Goal: Task Accomplishment & Management: Manage account settings

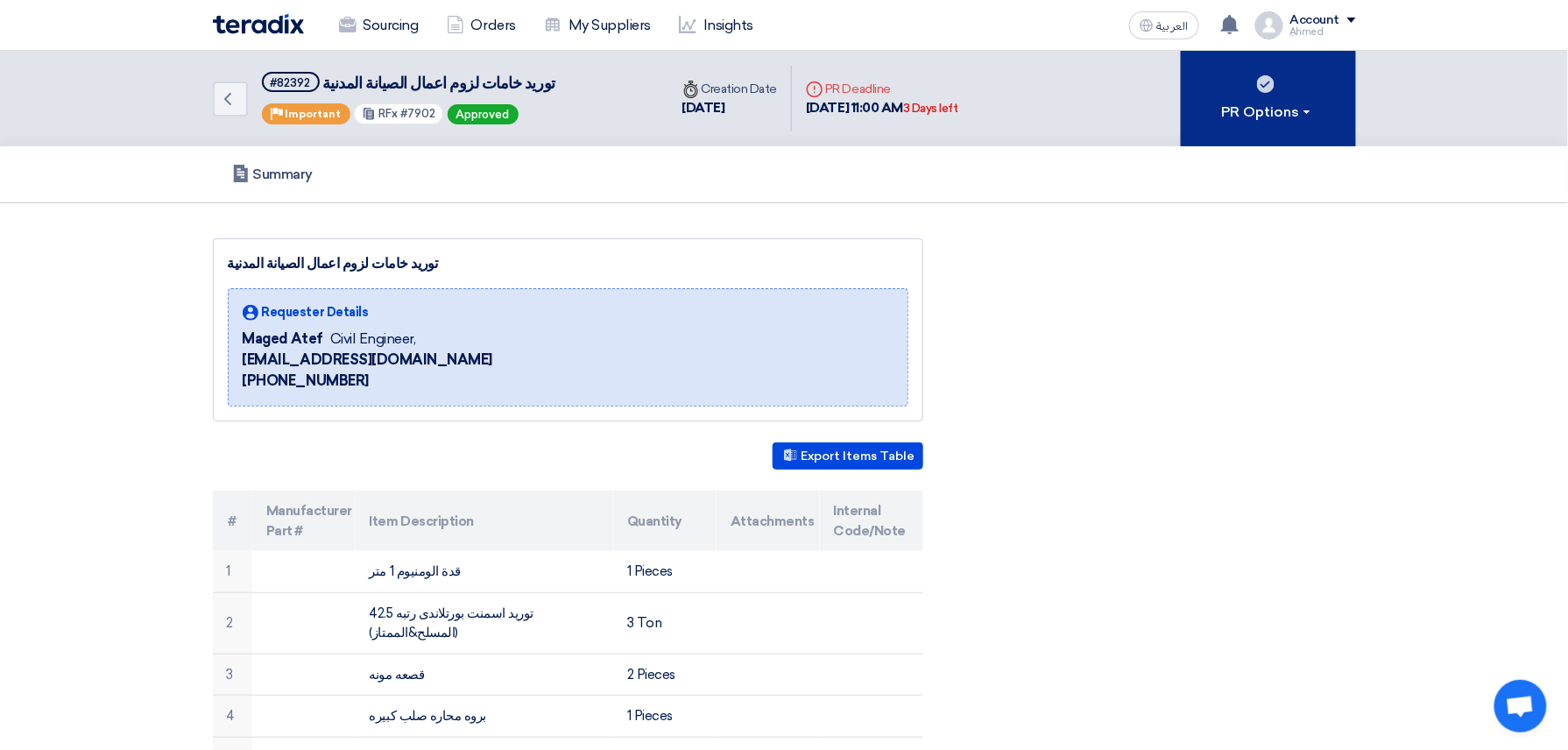
click at [1280, 106] on div "PR Options" at bounding box center [1269, 112] width 92 height 21
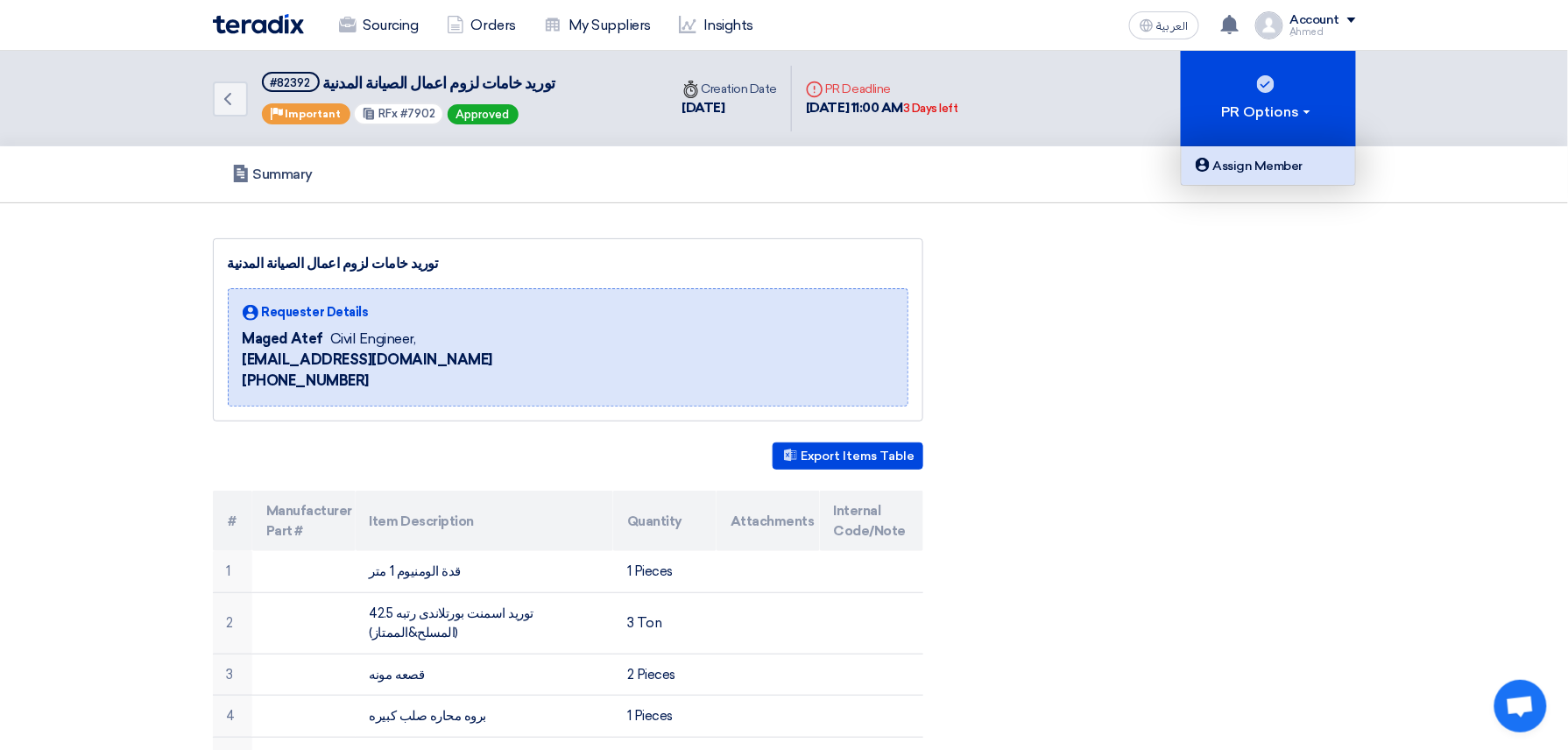
click at [1298, 174] on div "Assign Member" at bounding box center [1269, 165] width 152 height 21
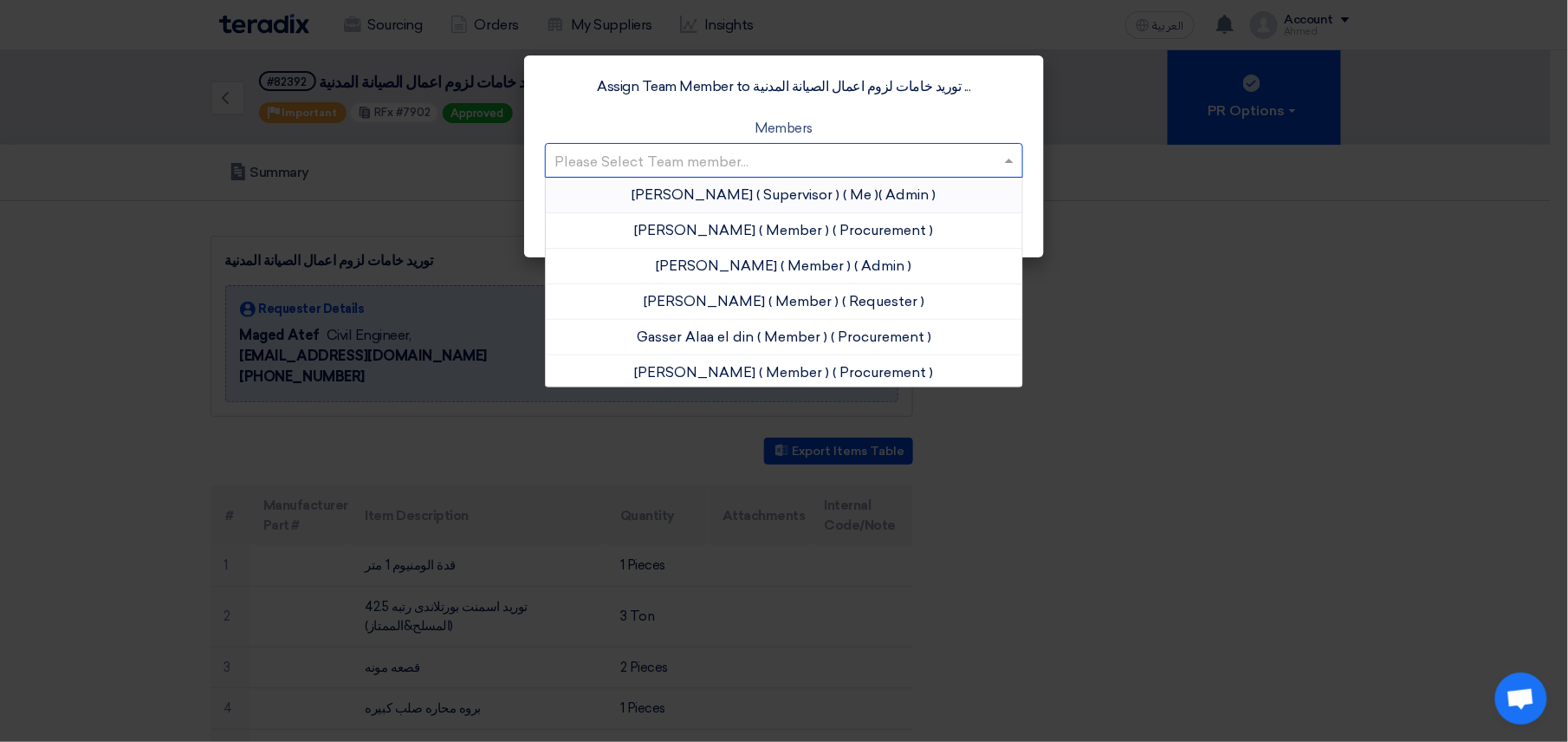
click at [799, 152] on input "text" at bounding box center [775, 161] width 442 height 28
click at [687, 227] on span "[PERSON_NAME]" at bounding box center [695, 229] width 121 height 17
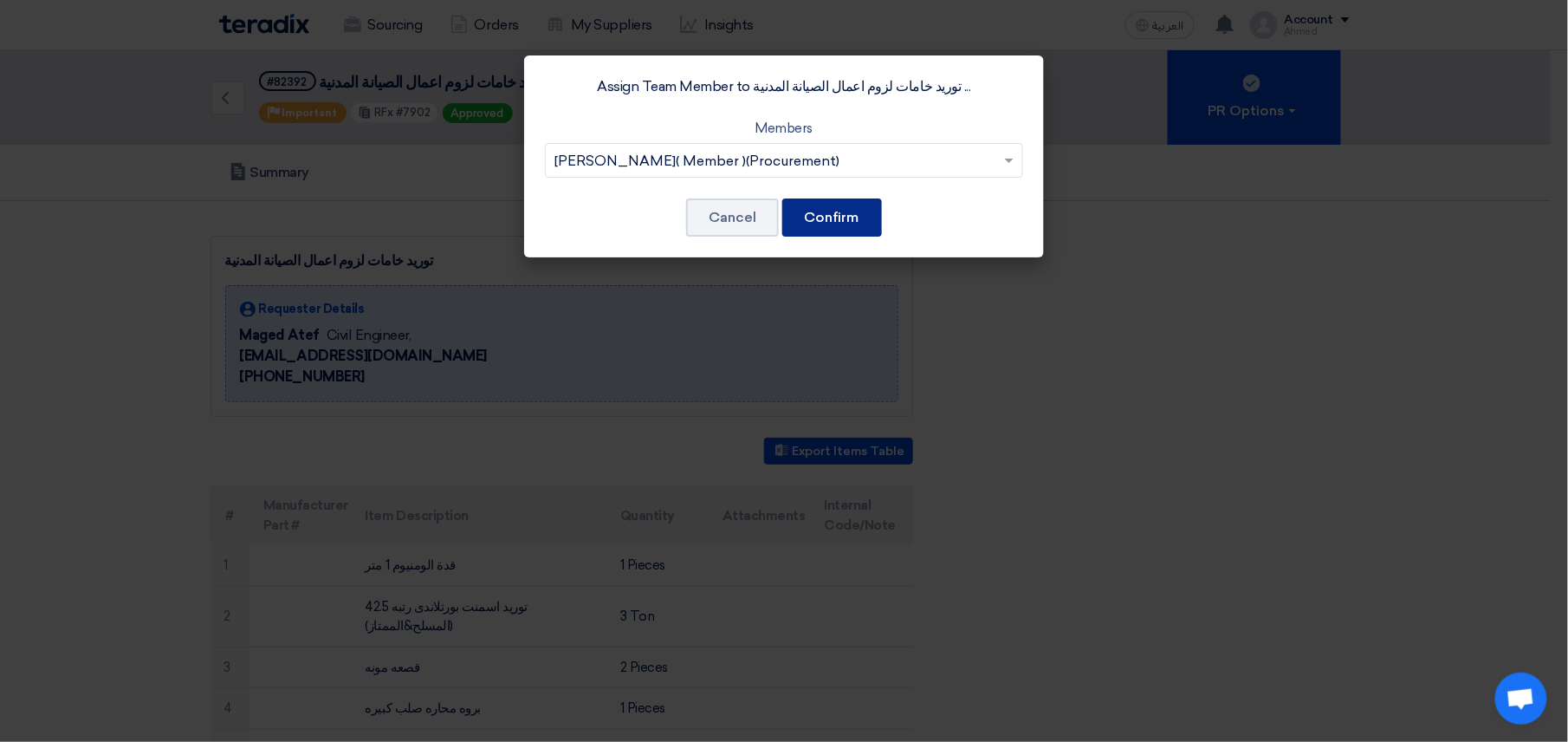
drag, startPoint x: 839, startPoint y: 219, endPoint x: 846, endPoint y: 210, distance: 11.4
click at [839, 216] on button "Confirm" at bounding box center [832, 217] width 100 height 38
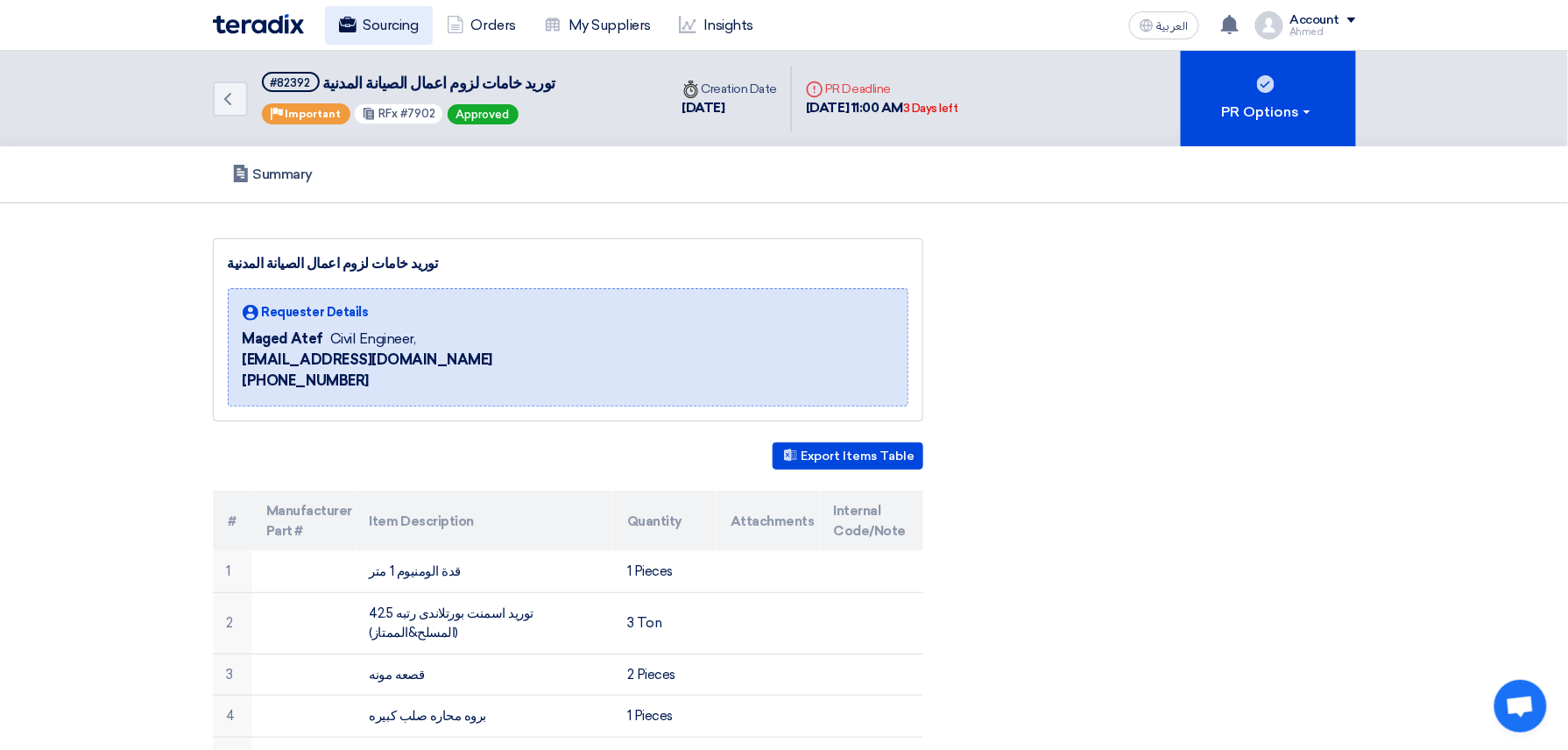
click at [383, 19] on link "Sourcing" at bounding box center [379, 25] width 108 height 38
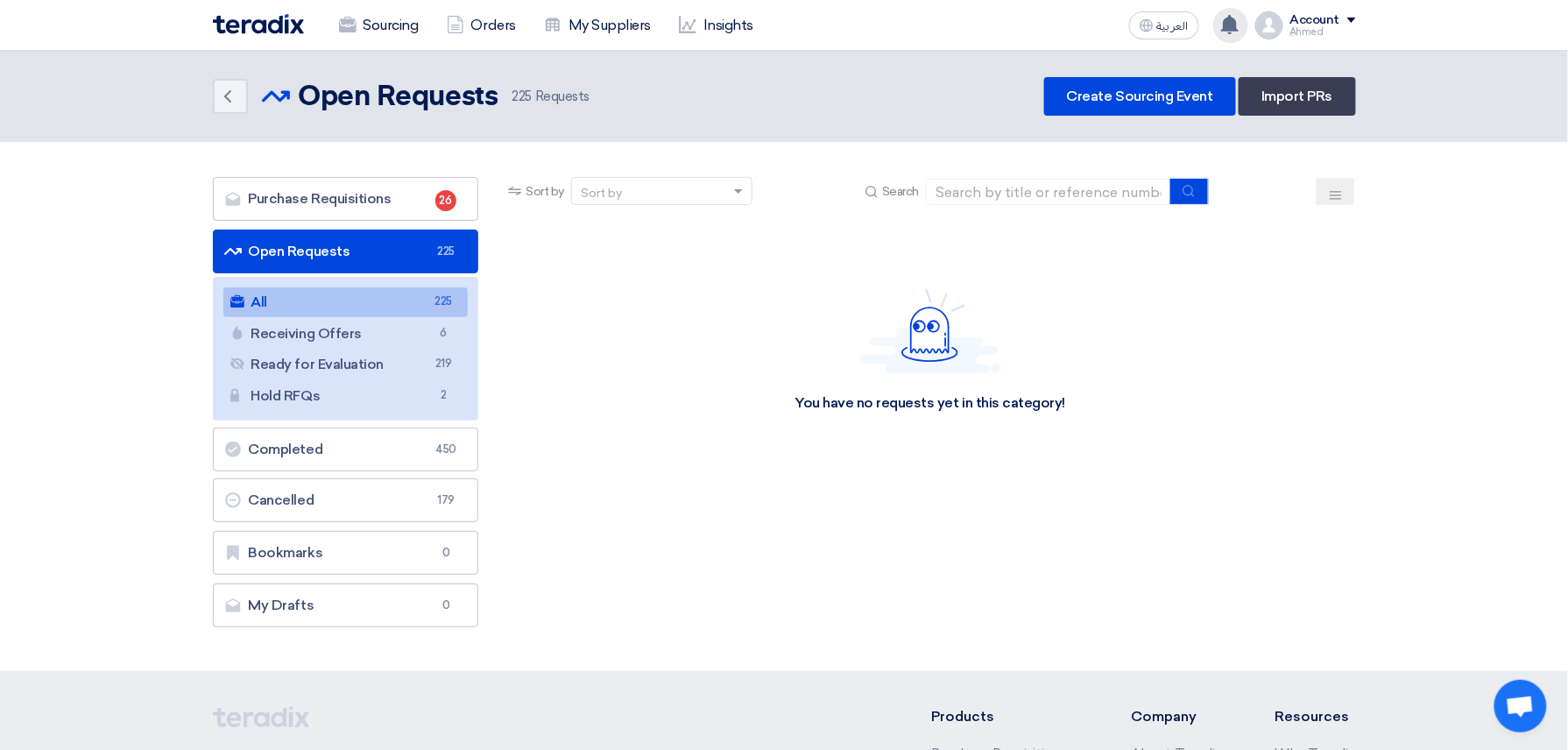
click at [1234, 20] on use at bounding box center [1230, 25] width 18 height 20
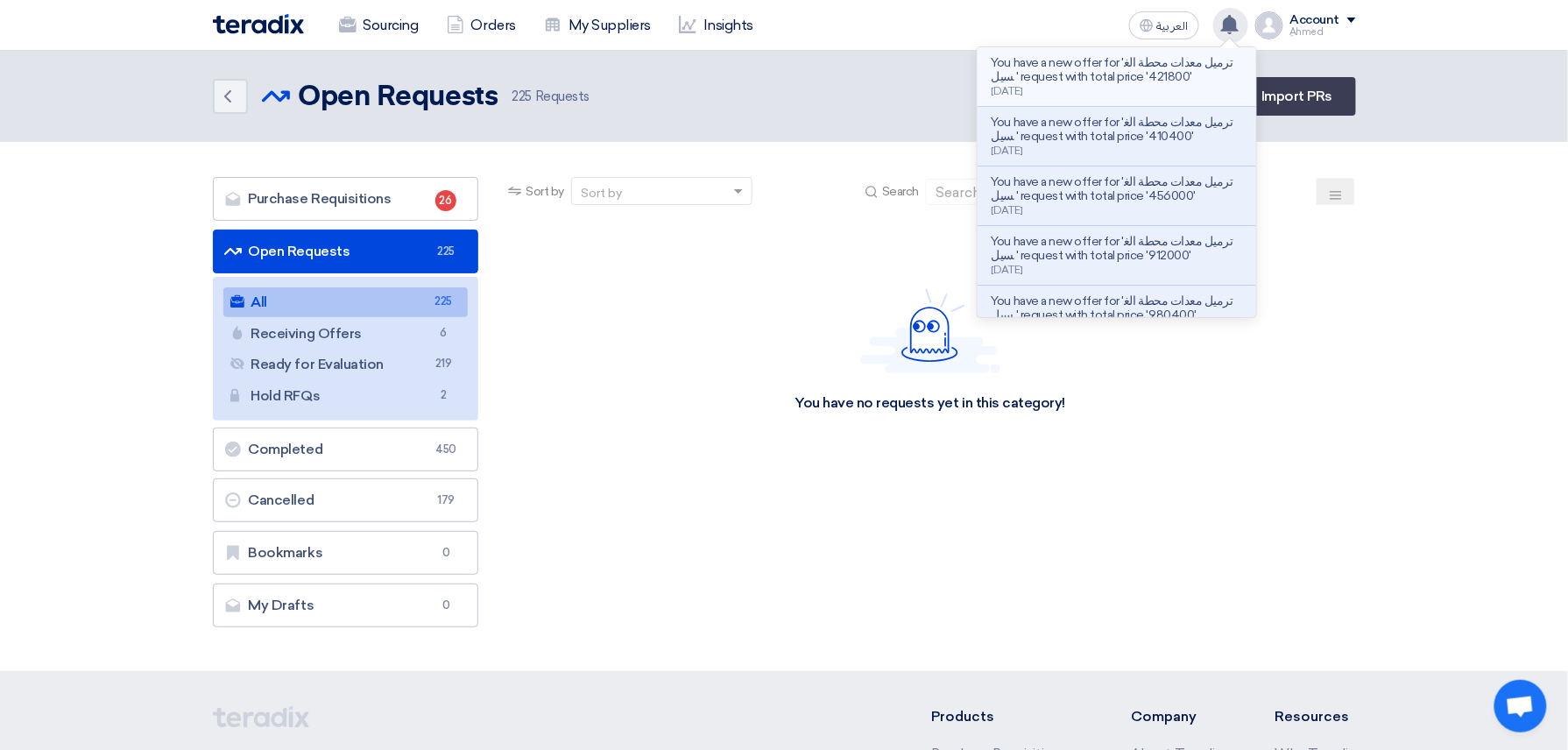
click at [1182, 69] on p "You have a new offer for 'ترميل معدات محطة الغسيل ' request with total price '4…" at bounding box center [1116, 70] width 250 height 28
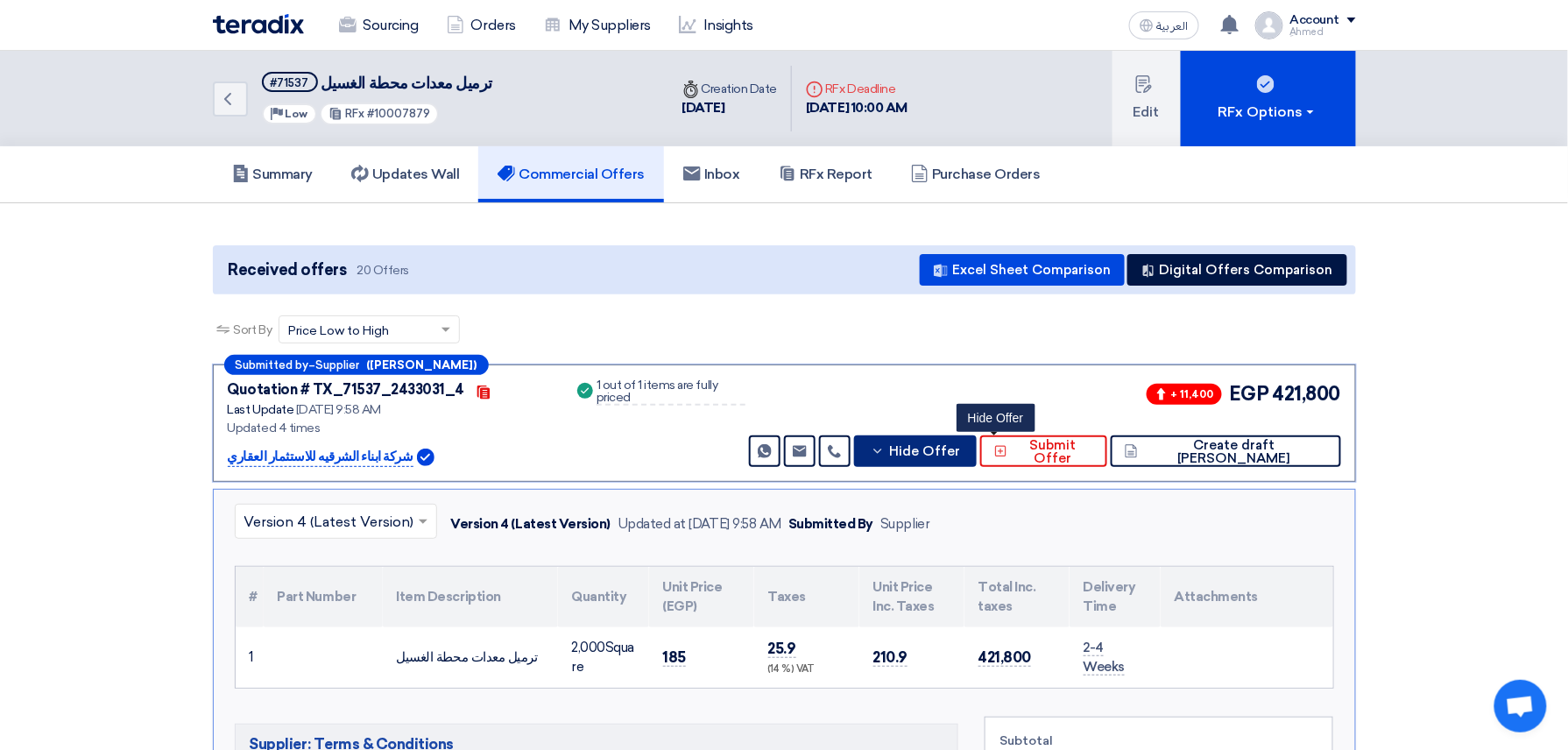
click at [960, 445] on span "Hide Offer" at bounding box center [925, 451] width 71 height 13
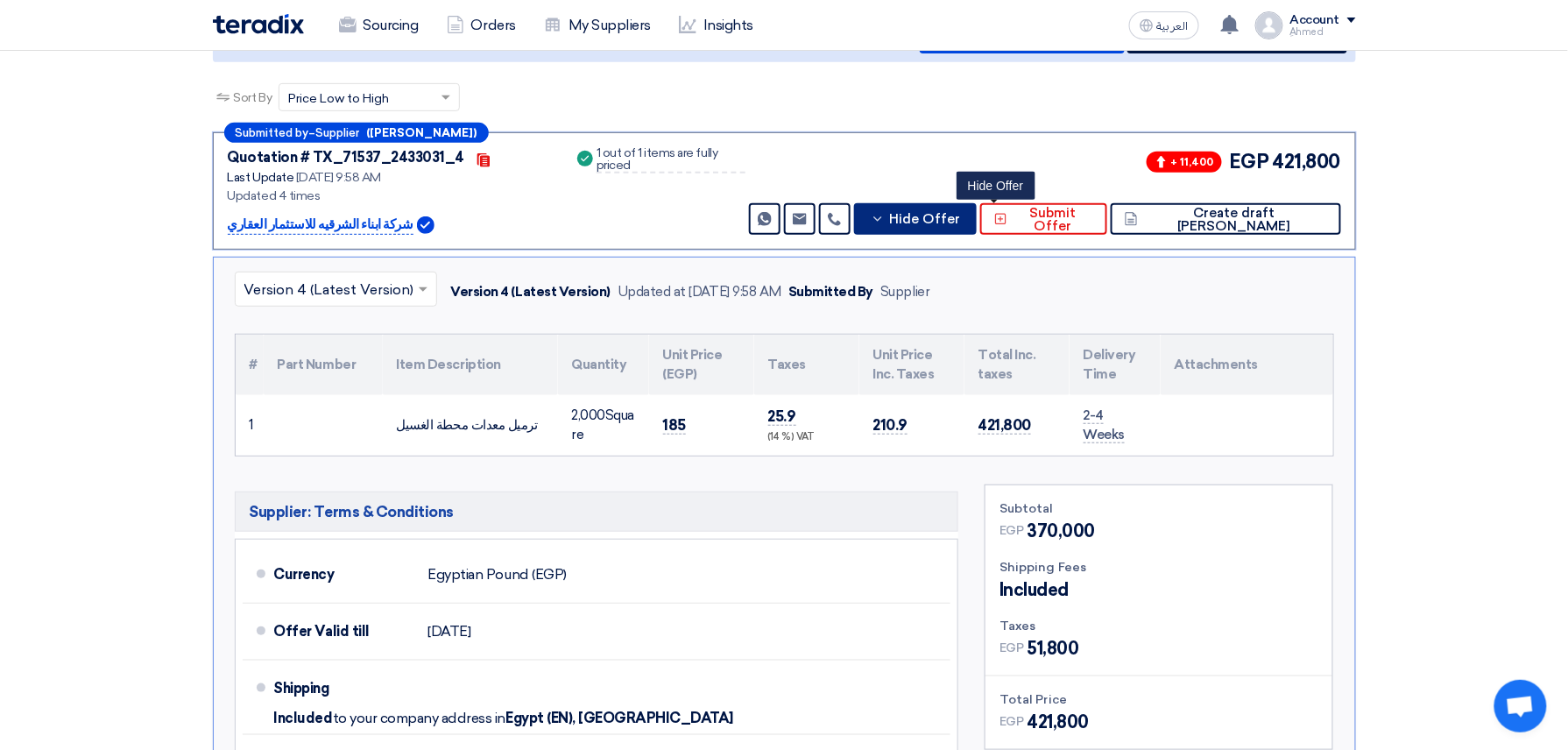
click at [979, 319] on div "Submitted by – Supplier (خالد عبد الوهاب) Quotation # TX_71537_2433031_4 Contac…" at bounding box center [784, 516] width 1144 height 768
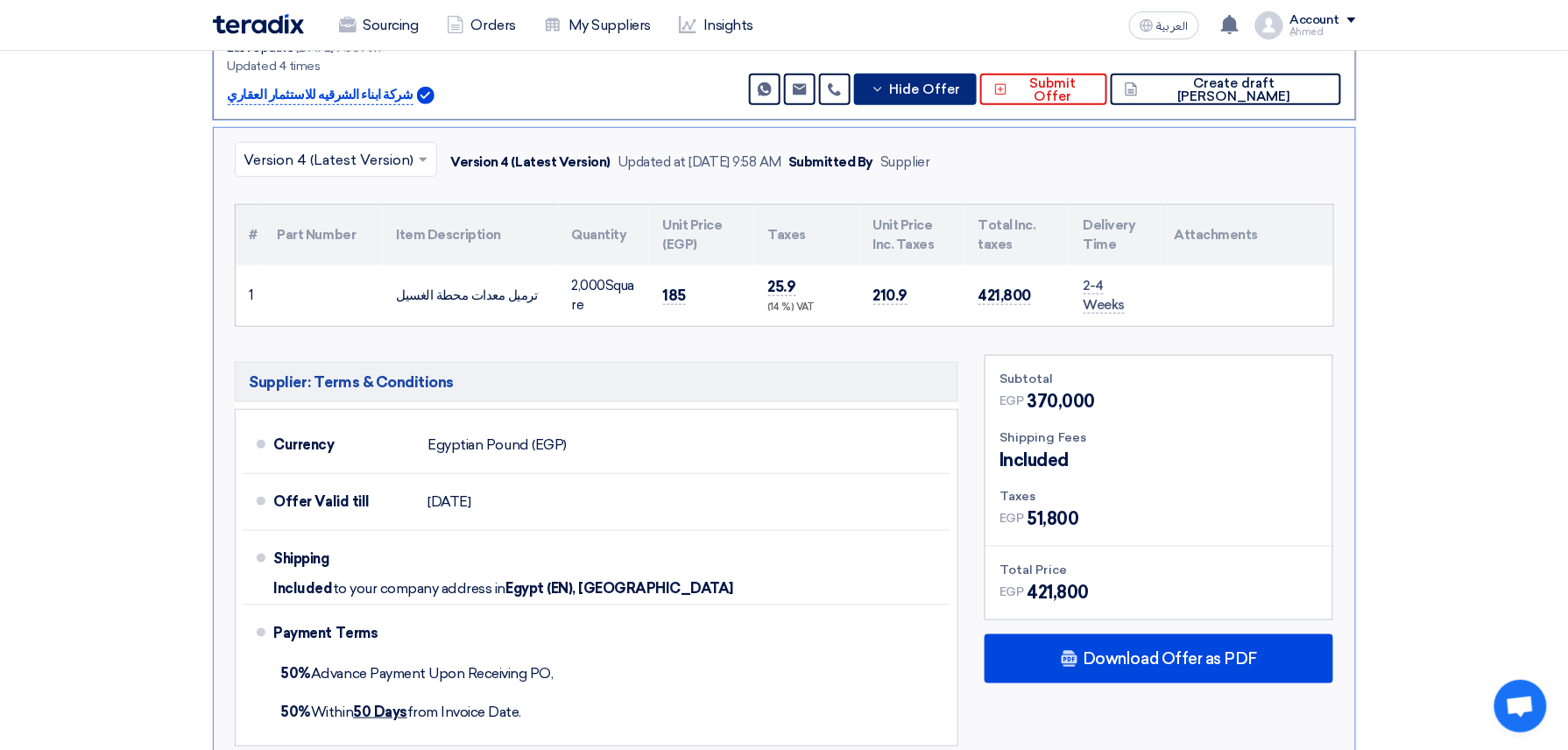
scroll to position [362, 0]
click at [977, 99] on button "Hide Offer" at bounding box center [915, 88] width 123 height 31
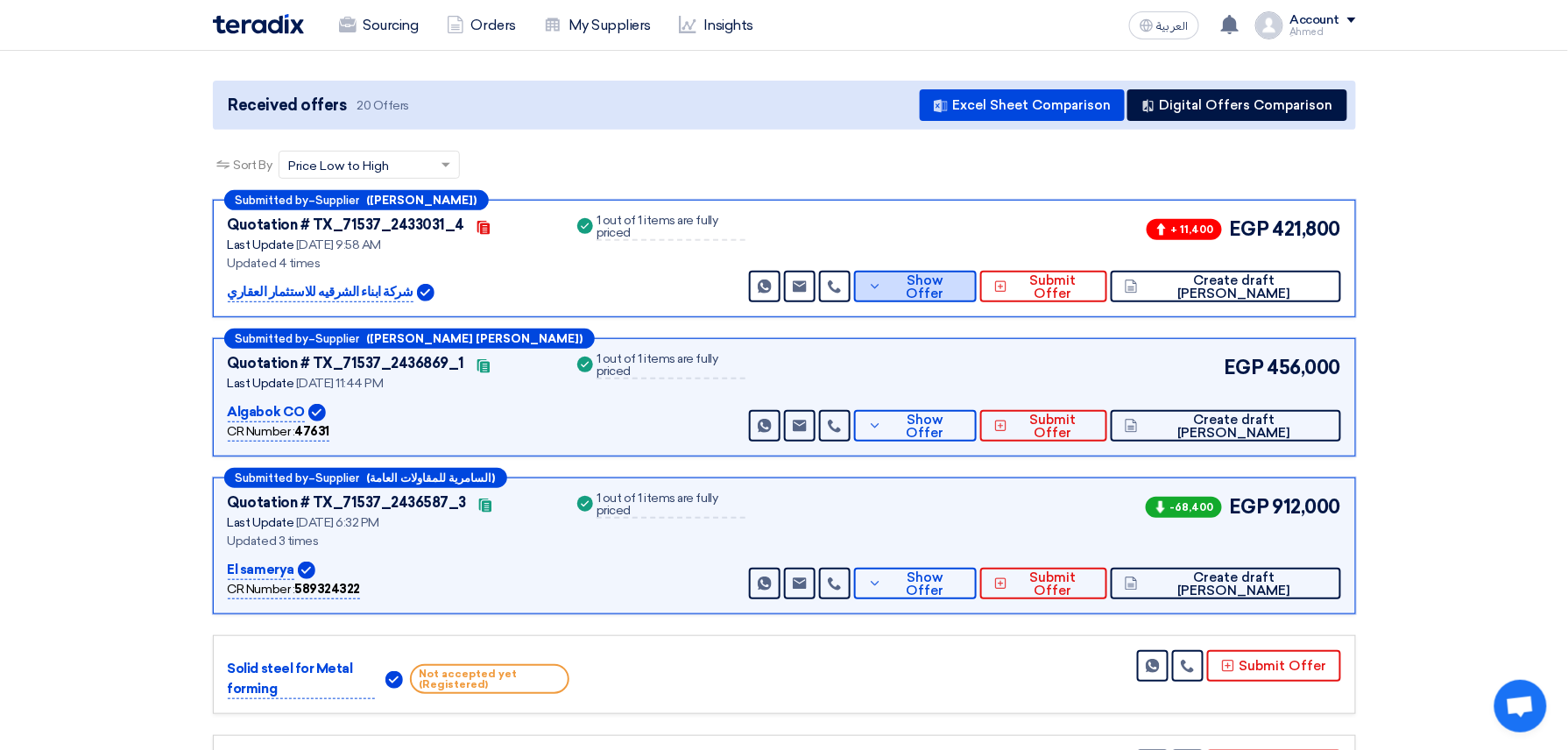
scroll to position [0, 0]
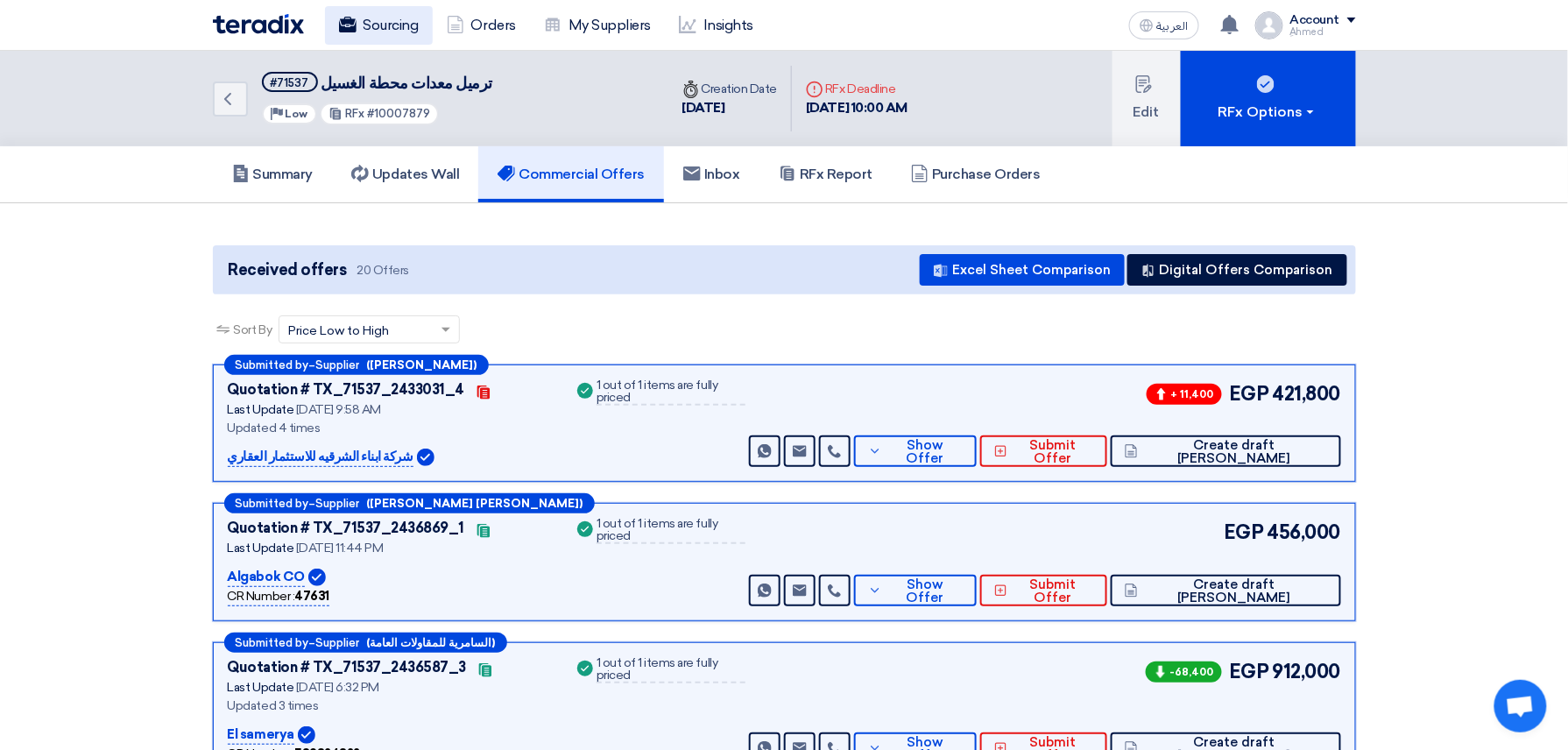
click at [407, 32] on link "Sourcing" at bounding box center [379, 25] width 108 height 38
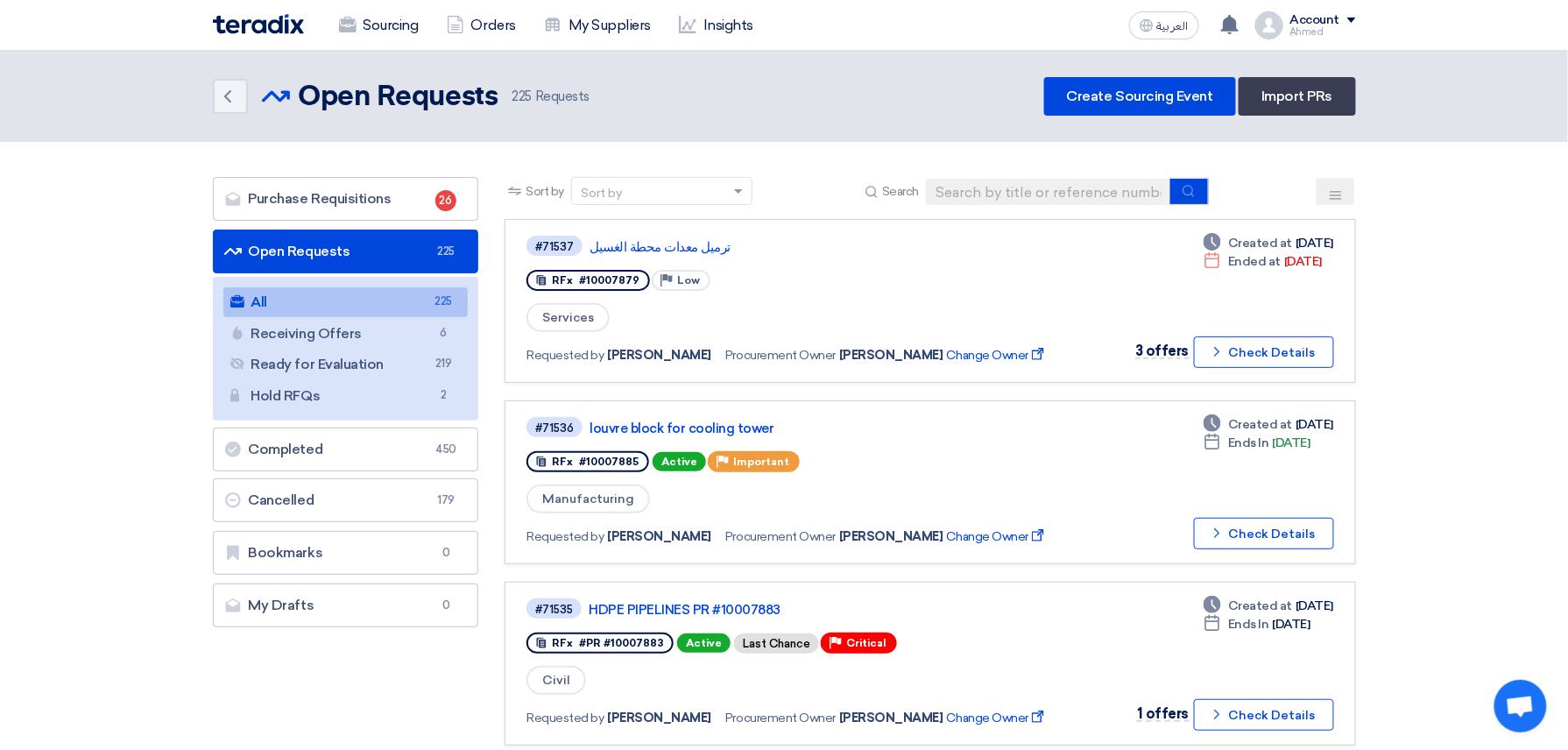
drag, startPoint x: 1096, startPoint y: 170, endPoint x: 1096, endPoint y: 180, distance: 10.0
click at [1096, 181] on input at bounding box center [1049, 191] width 245 height 27
paste input "10007819"
type input "10007819"
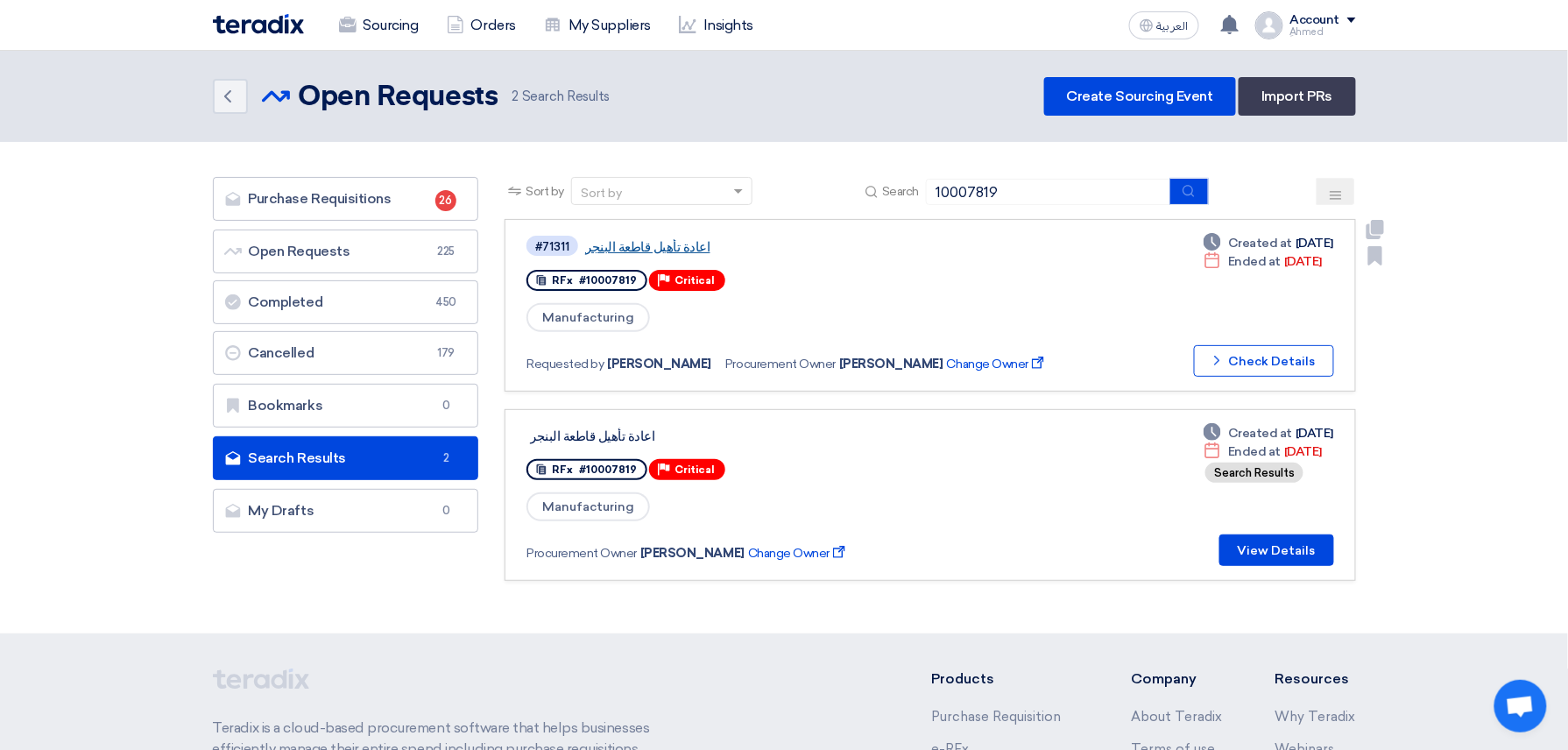
click at [663, 243] on link "اعادة تأهيل قاطعة البنجر" at bounding box center [804, 247] width 438 height 16
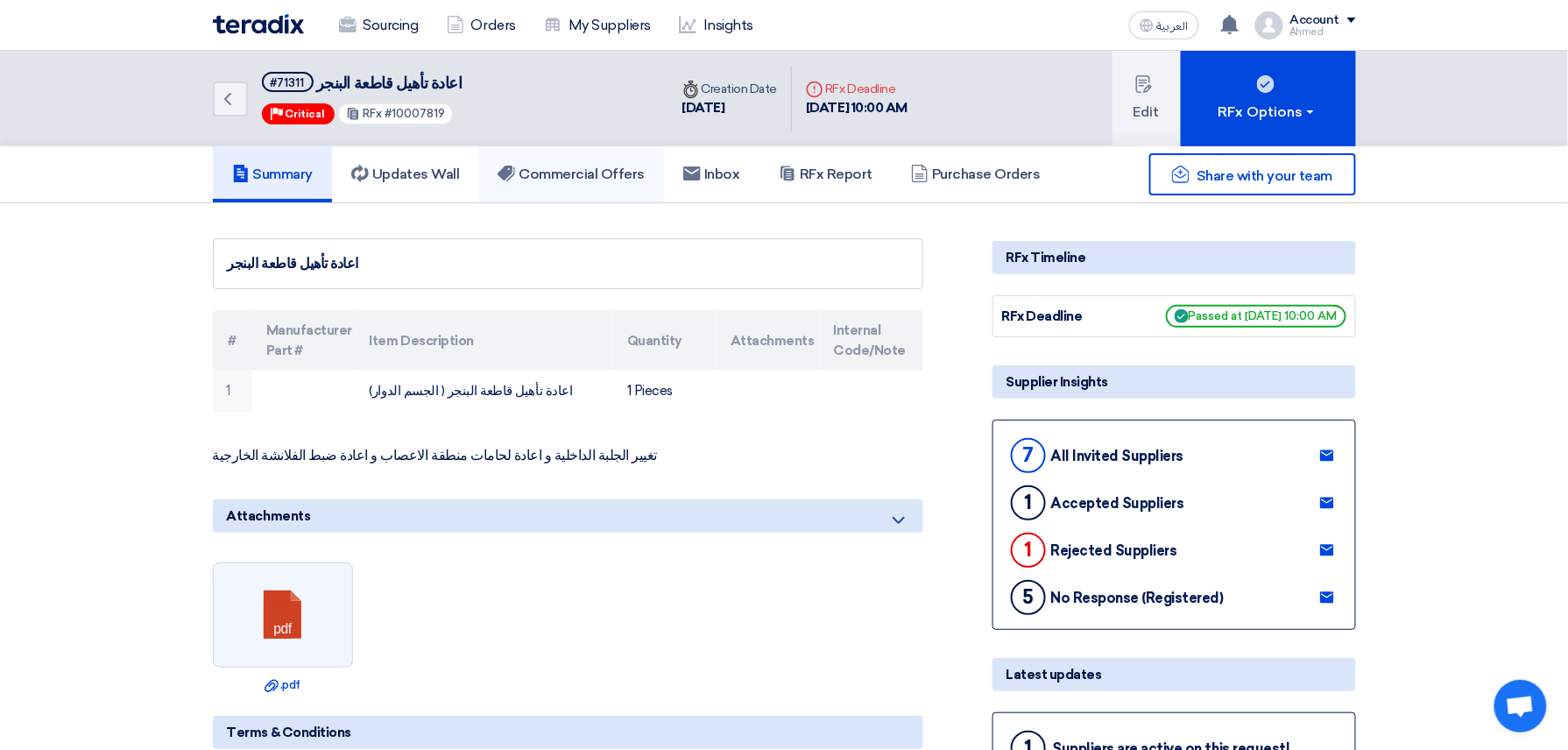
click at [607, 169] on h5 "Commercial Offers" at bounding box center [571, 175] width 147 height 18
